Goal: Task Accomplishment & Management: Manage account settings

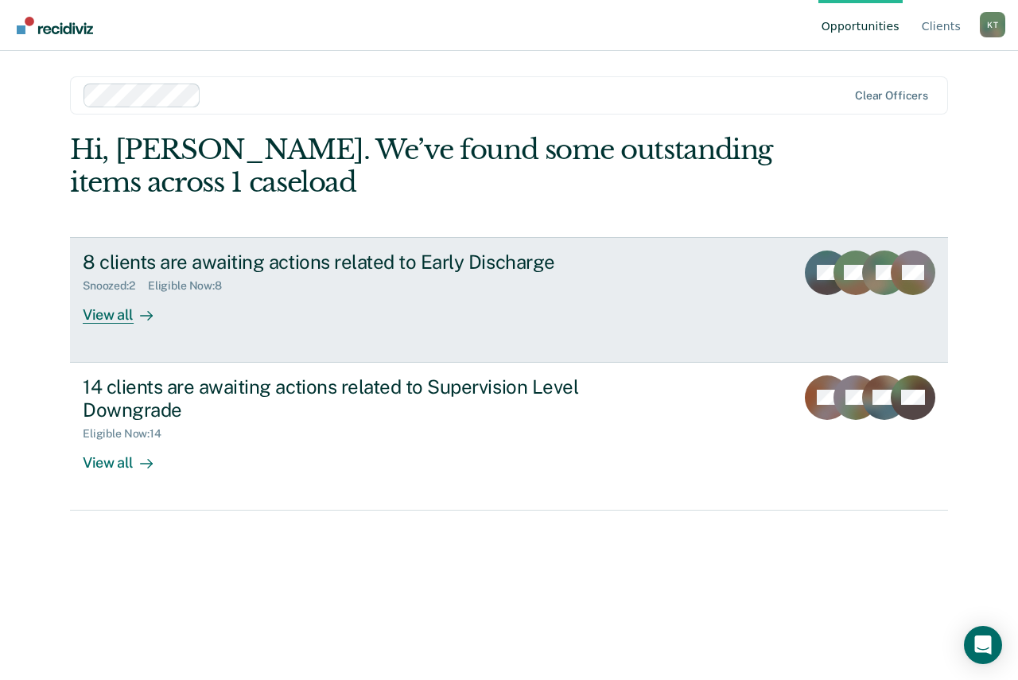
click at [111, 323] on div "View all" at bounding box center [127, 308] width 89 height 31
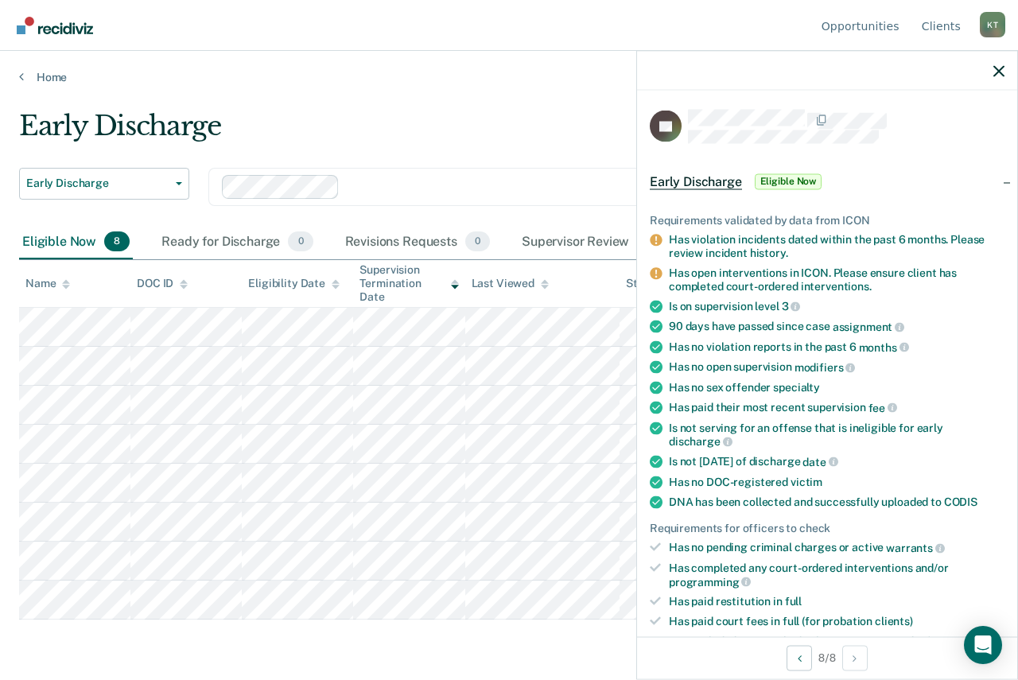
click at [505, 142] on div "Early Discharge" at bounding box center [477, 132] width 916 height 45
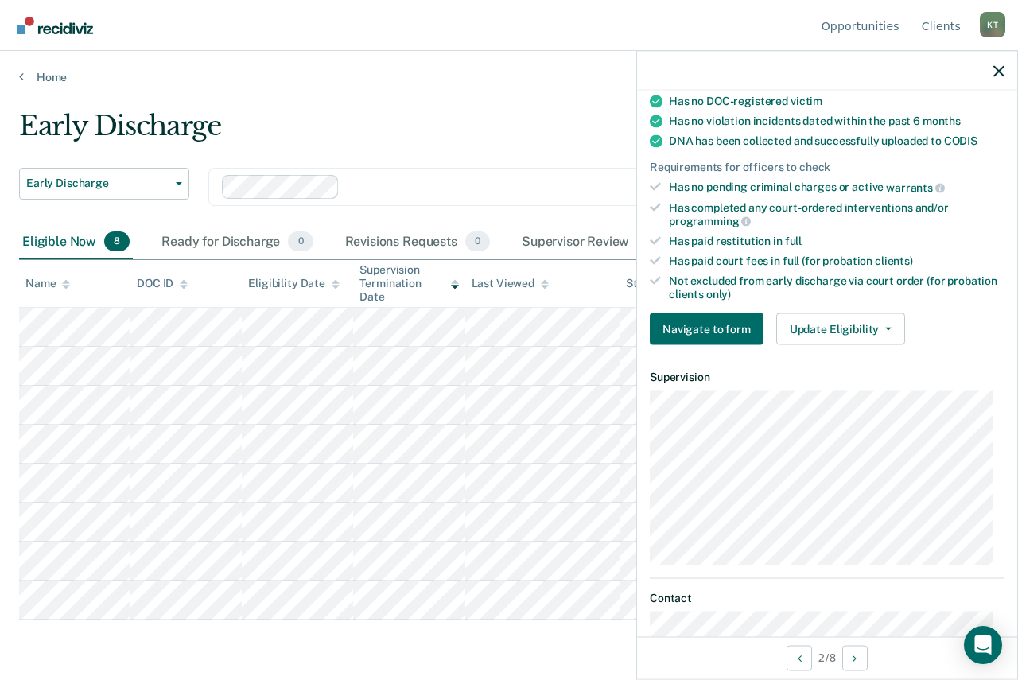
scroll to position [398, 0]
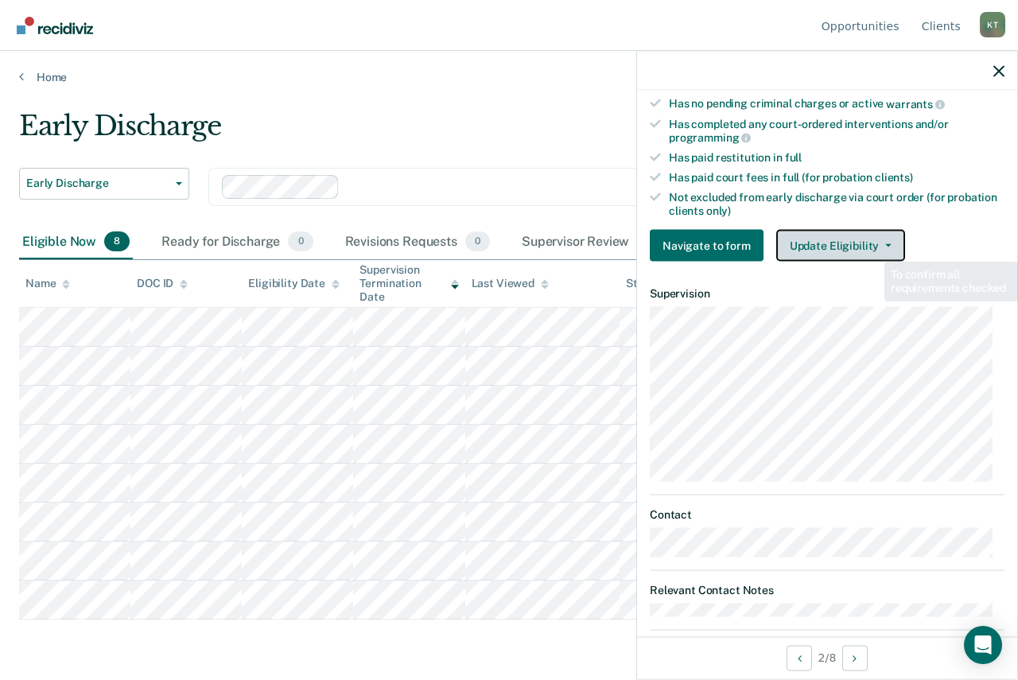
click at [868, 242] on button "Update Eligibility" at bounding box center [840, 246] width 129 height 32
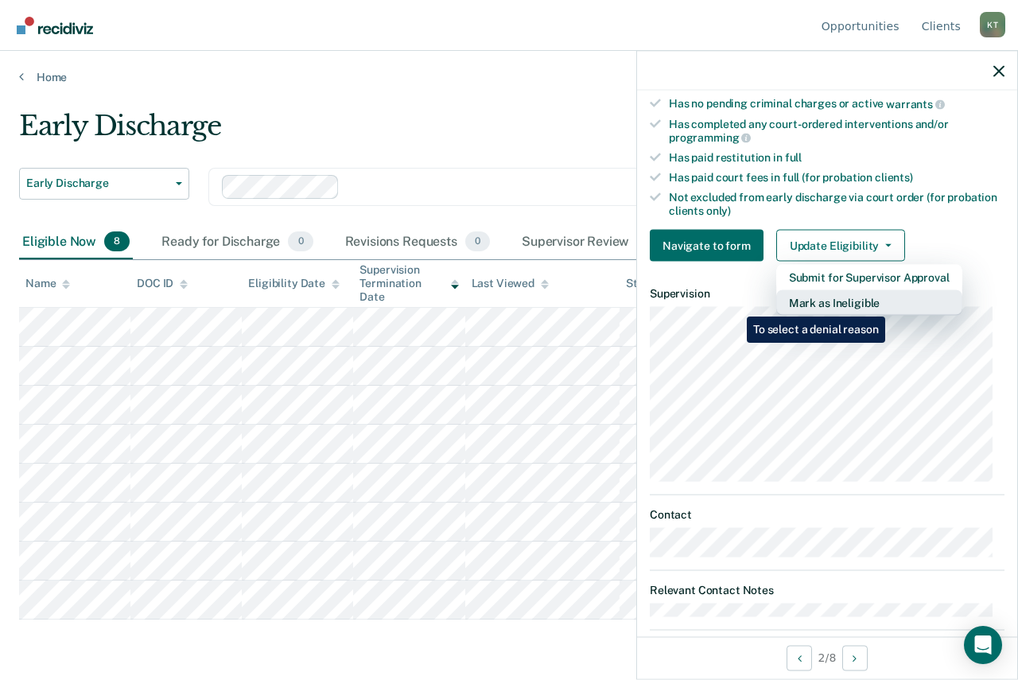
click at [889, 305] on button "Mark as Ineligible" at bounding box center [869, 302] width 186 height 25
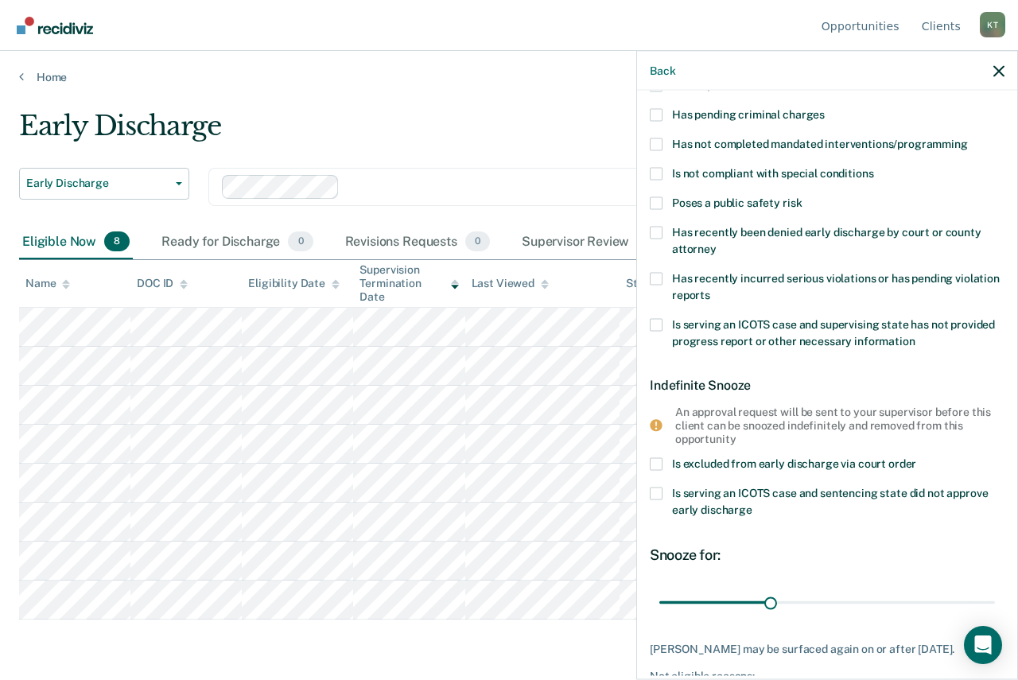
scroll to position [0, 0]
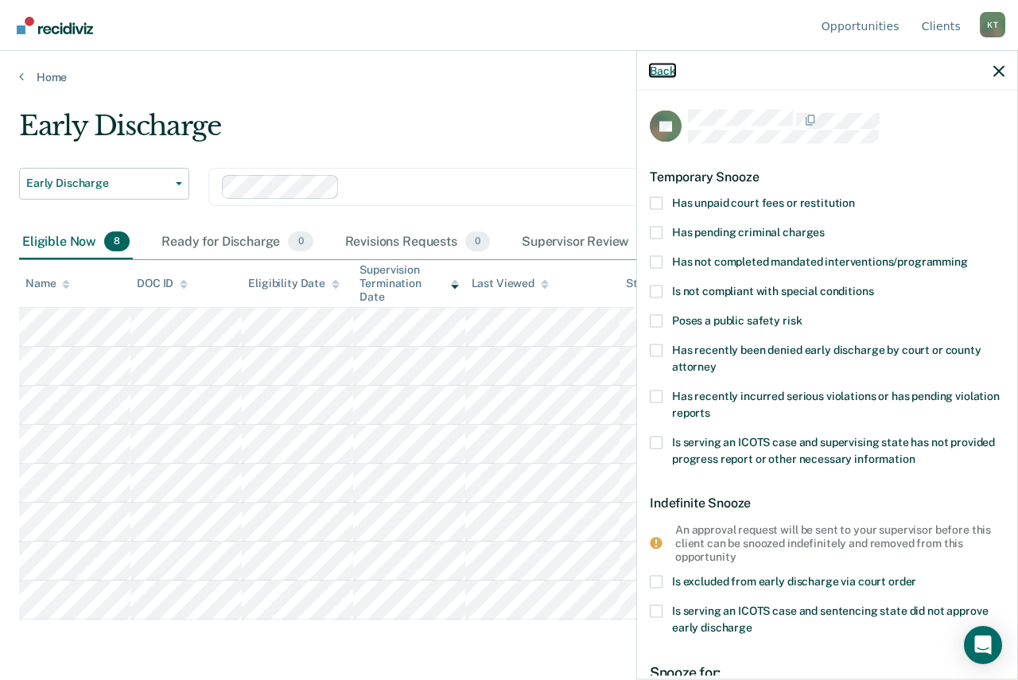
click at [667, 65] on button "Back" at bounding box center [662, 71] width 25 height 14
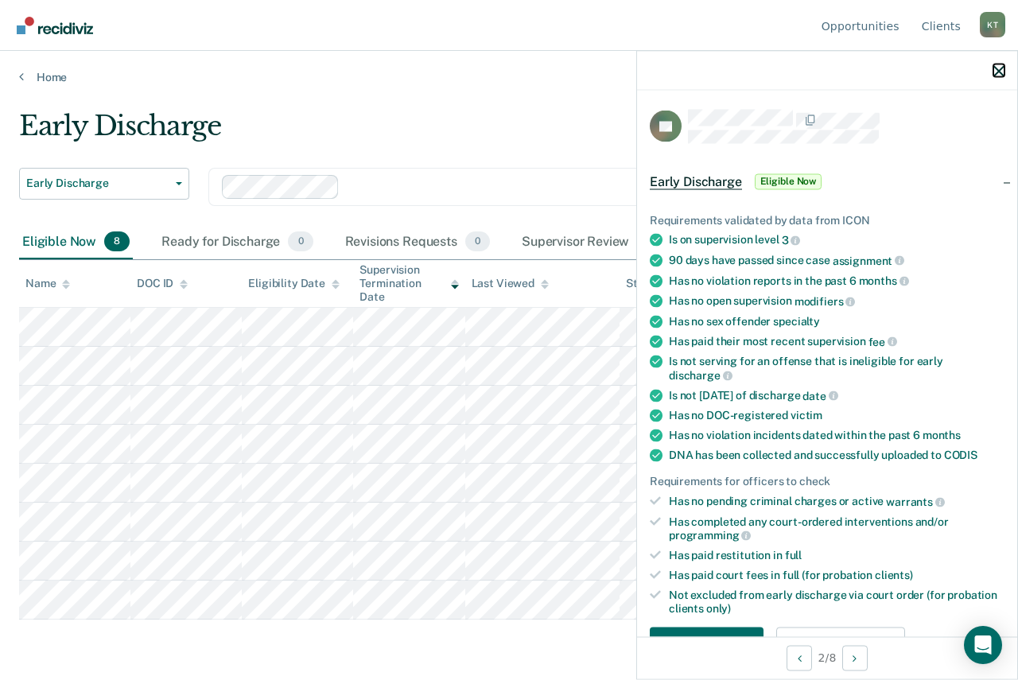
click at [1003, 68] on icon "button" at bounding box center [999, 70] width 11 height 11
